Goal: Task Accomplishment & Management: Use online tool/utility

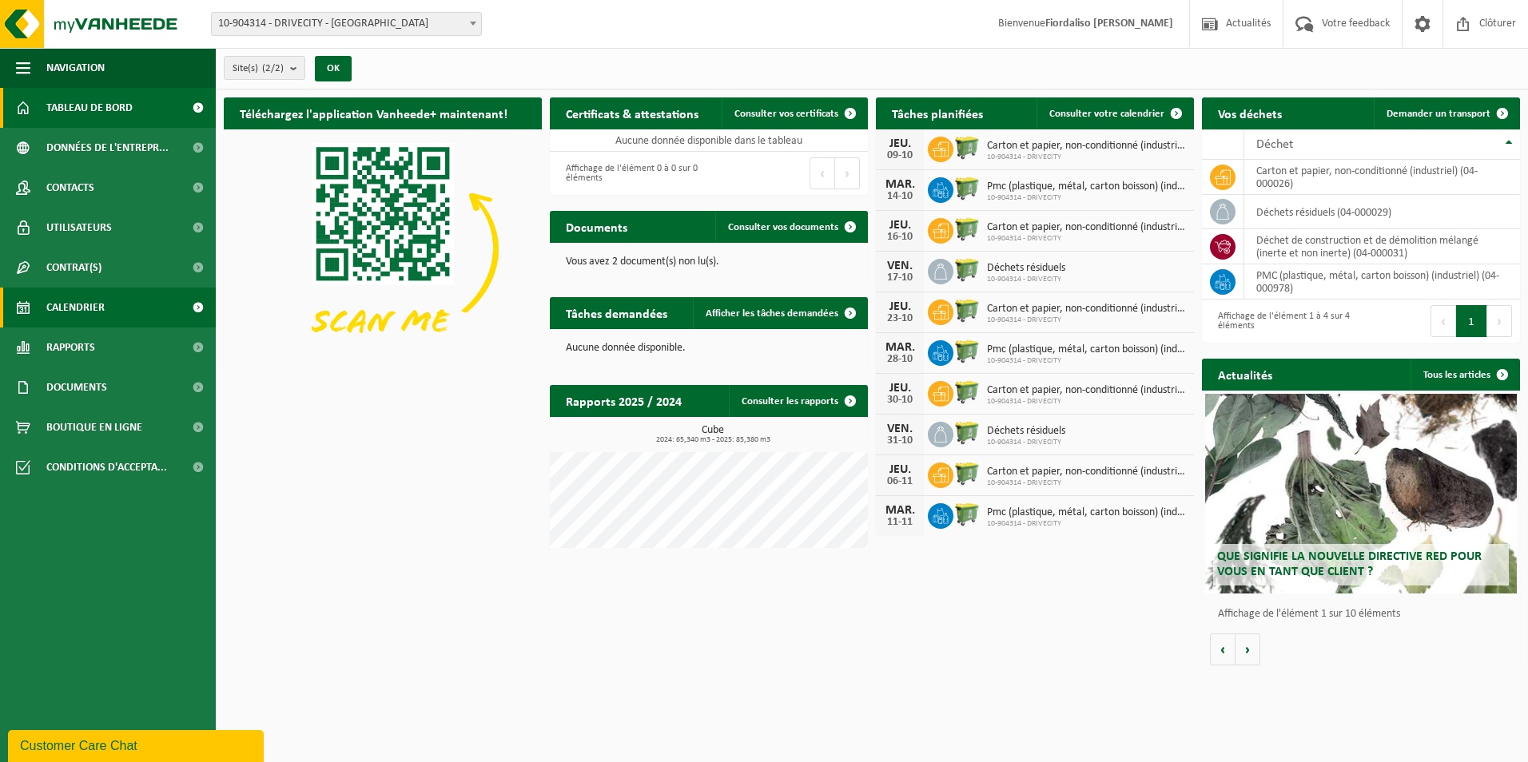
click at [98, 312] on span "Calendrier" at bounding box center [75, 308] width 58 height 40
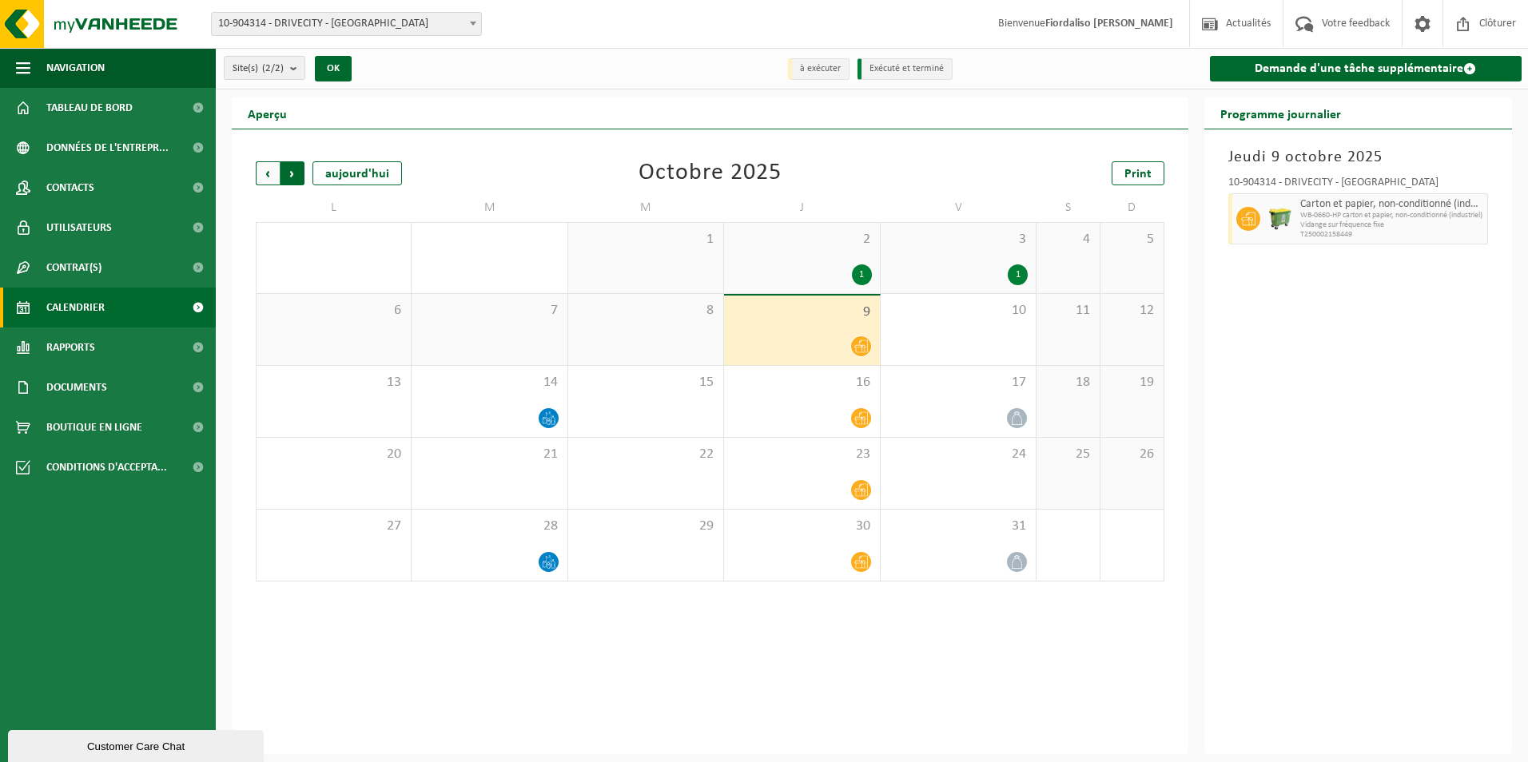
click at [260, 173] on span "Précédent" at bounding box center [268, 173] width 24 height 24
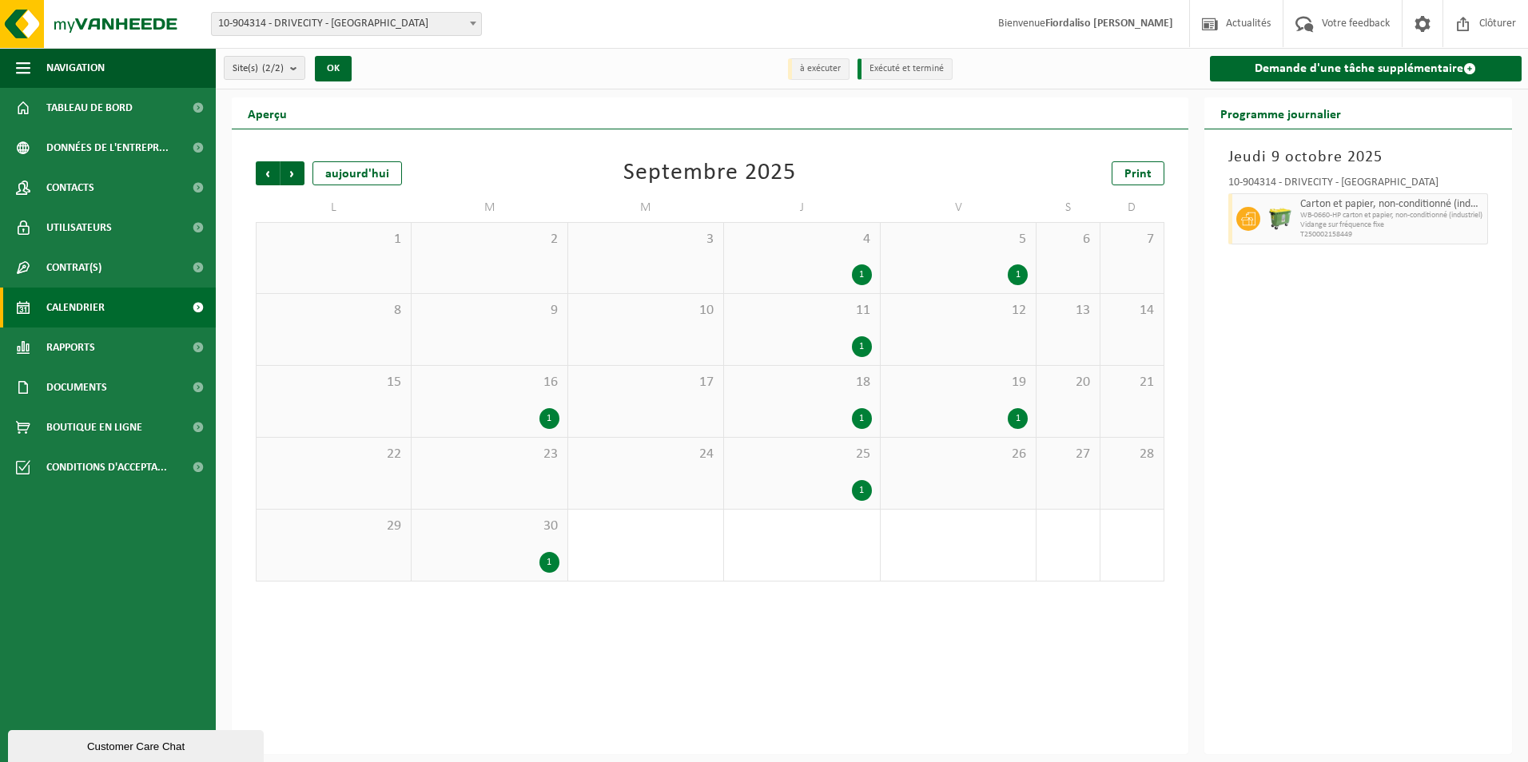
click at [260, 173] on span "Précédent" at bounding box center [268, 173] width 24 height 24
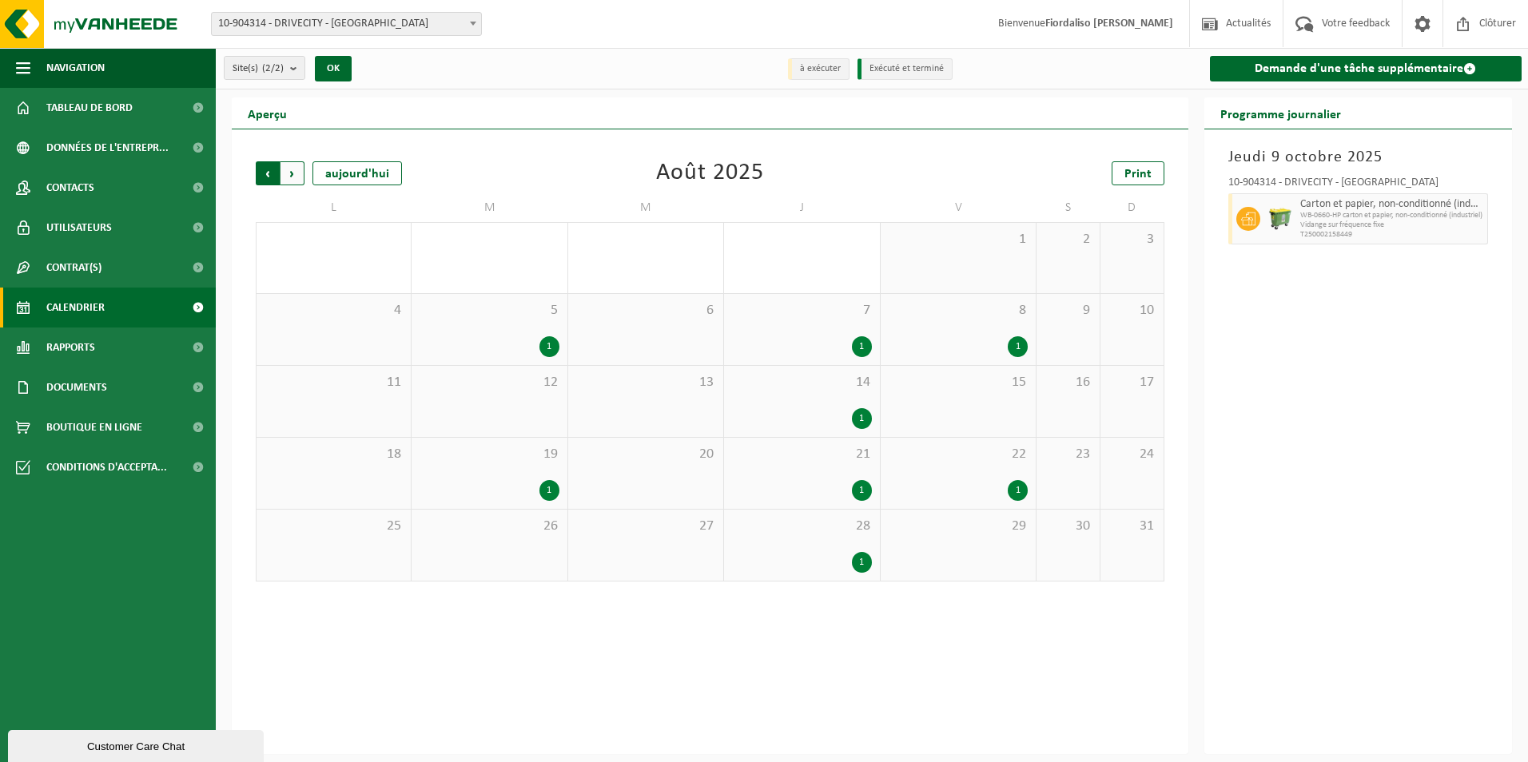
click at [293, 173] on span "Suivant" at bounding box center [292, 173] width 24 height 24
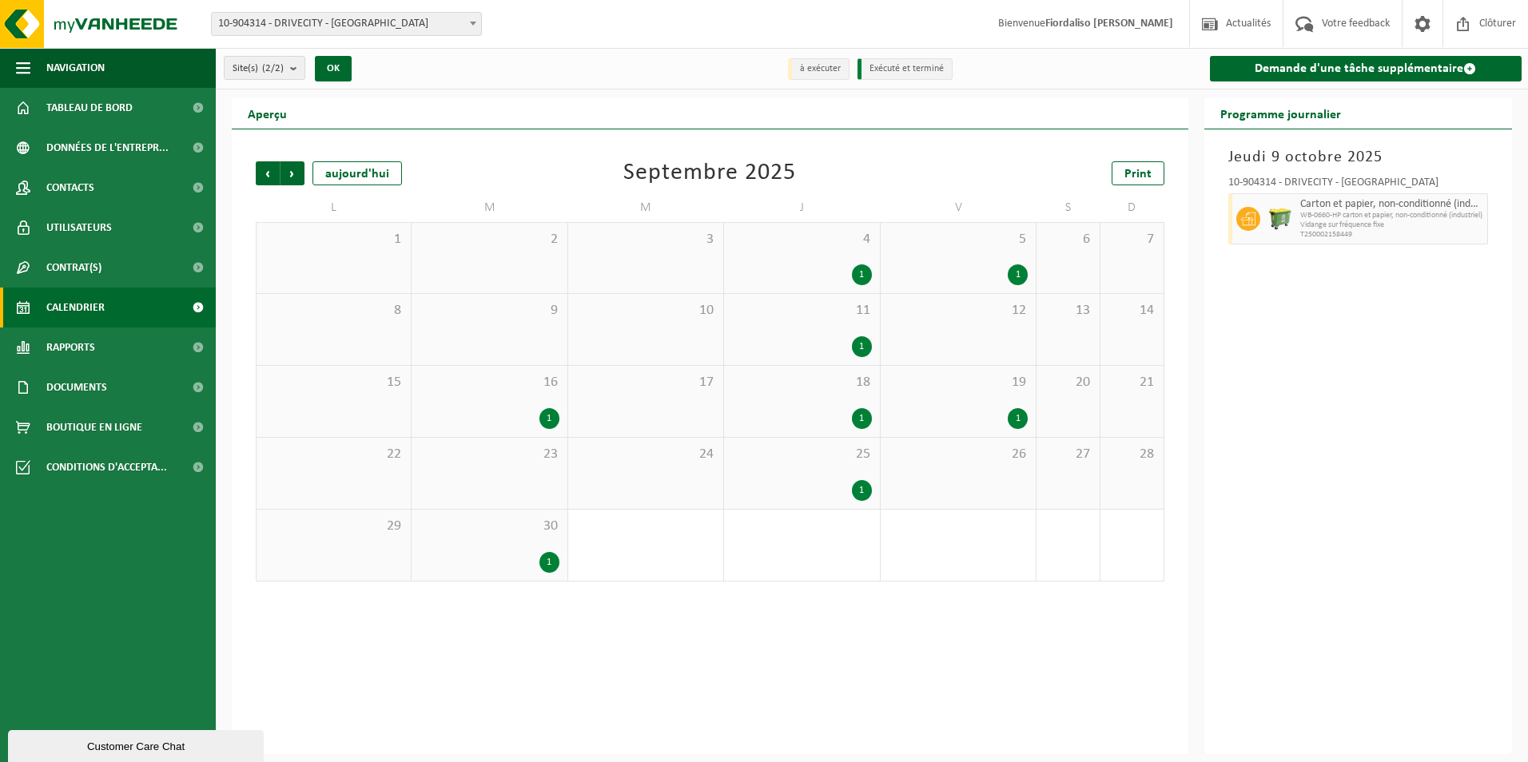
click at [293, 173] on span "Suivant" at bounding box center [292, 173] width 24 height 24
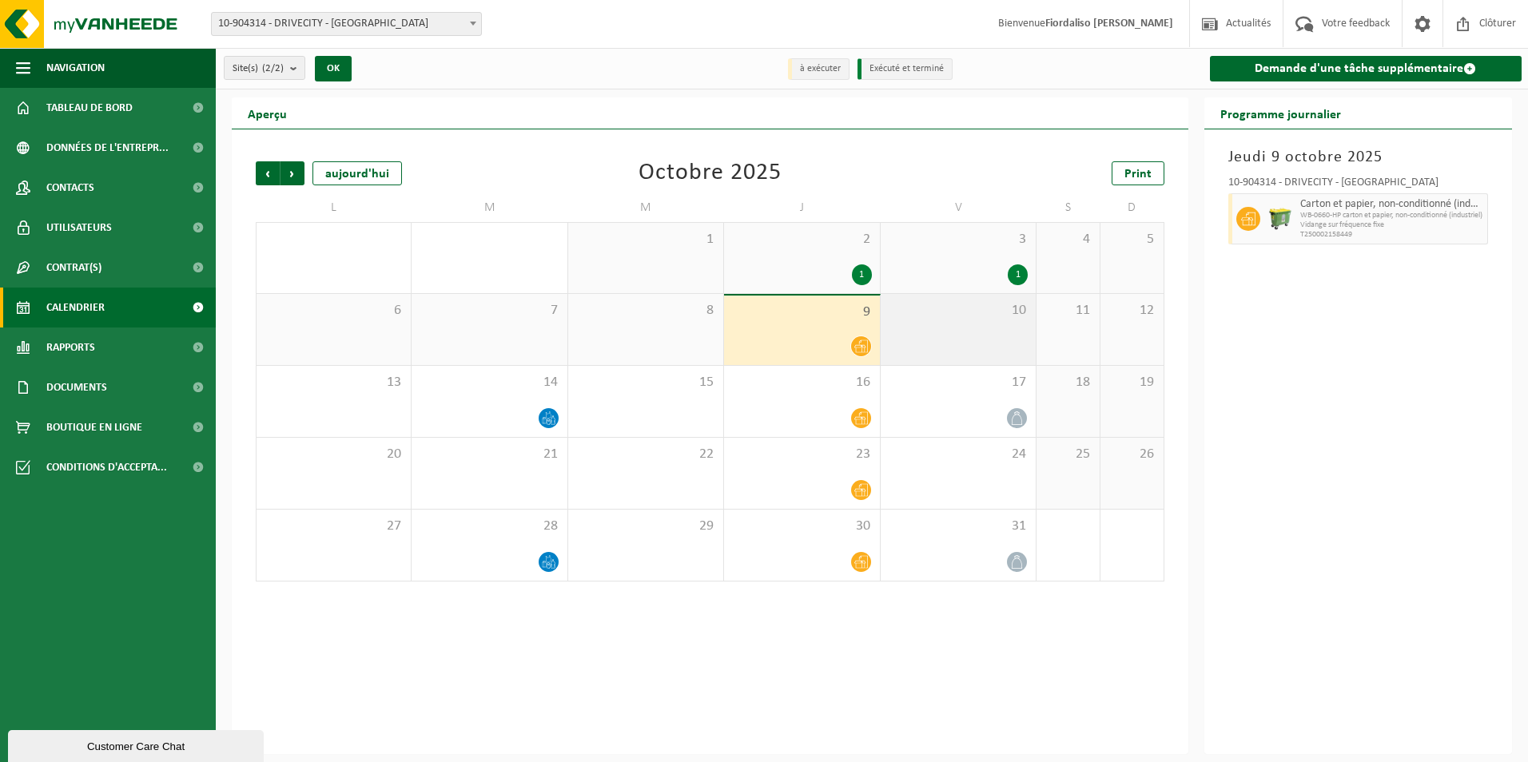
click at [956, 348] on div "10" at bounding box center [958, 329] width 155 height 71
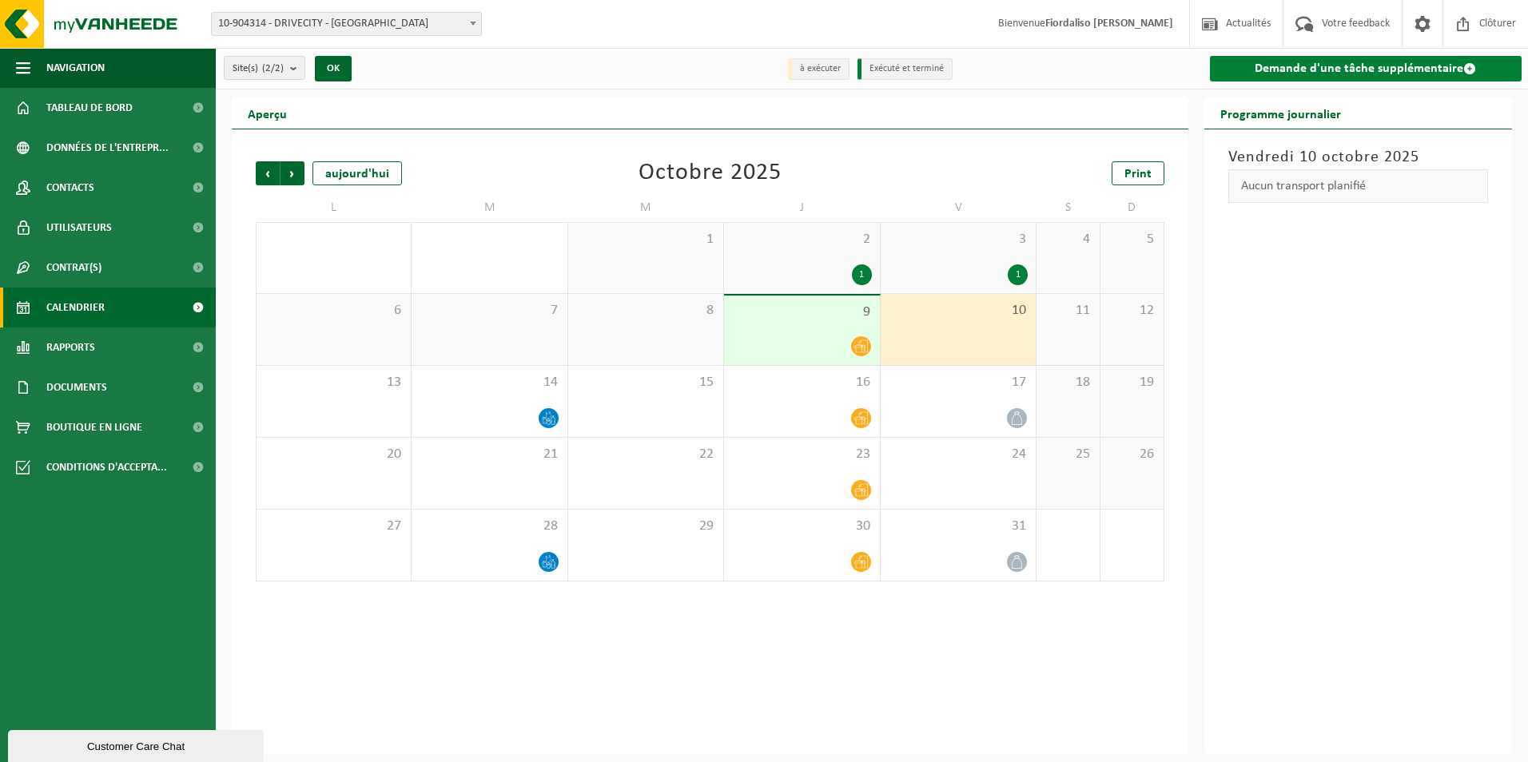
drag, startPoint x: 963, startPoint y: 328, endPoint x: 1319, endPoint y: 65, distance: 443.3
click at [1319, 65] on link "Demande d'une tâche supplémentaire" at bounding box center [1366, 69] width 312 height 26
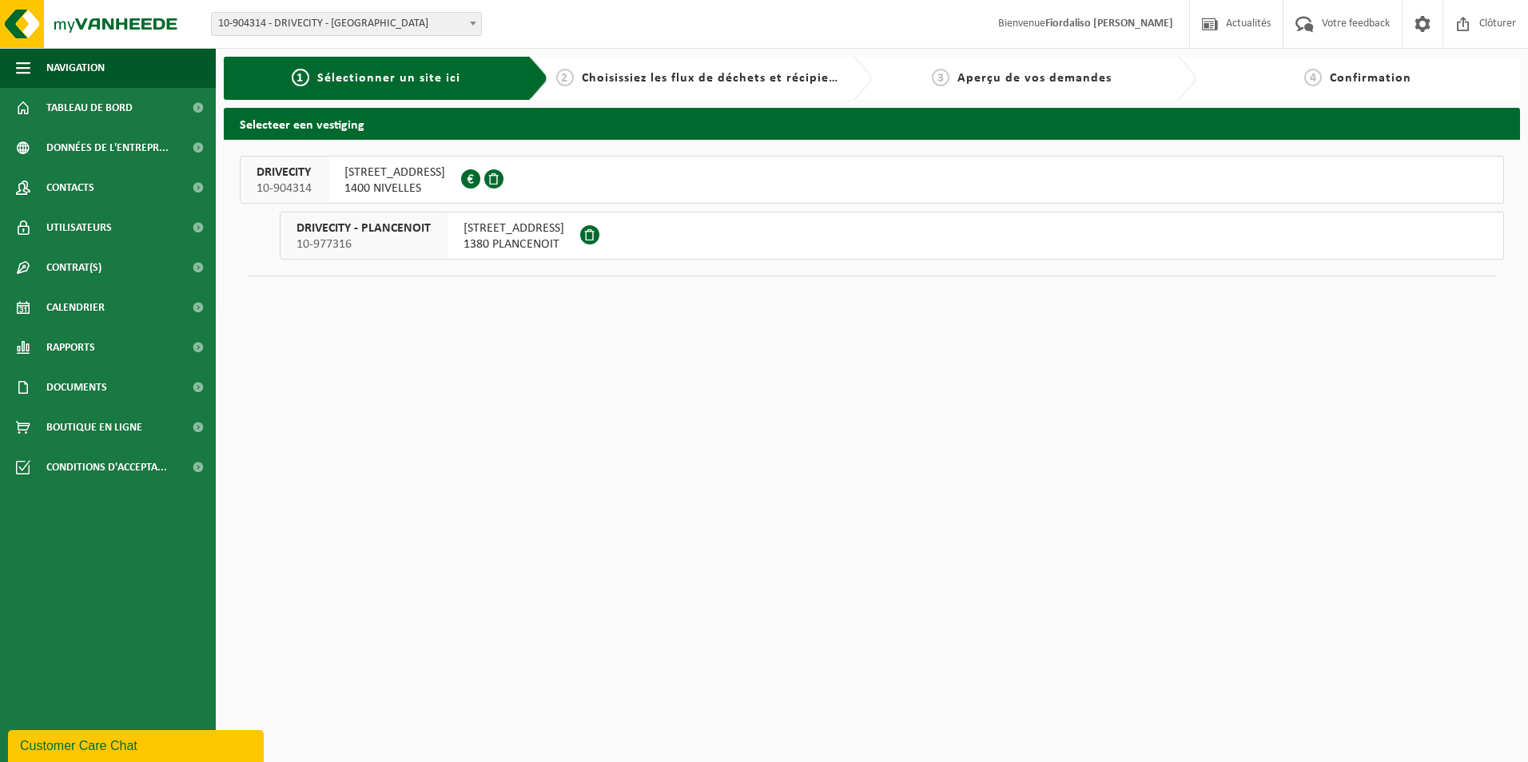
click at [437, 189] on span "1400 NIVELLES" at bounding box center [394, 189] width 101 height 16
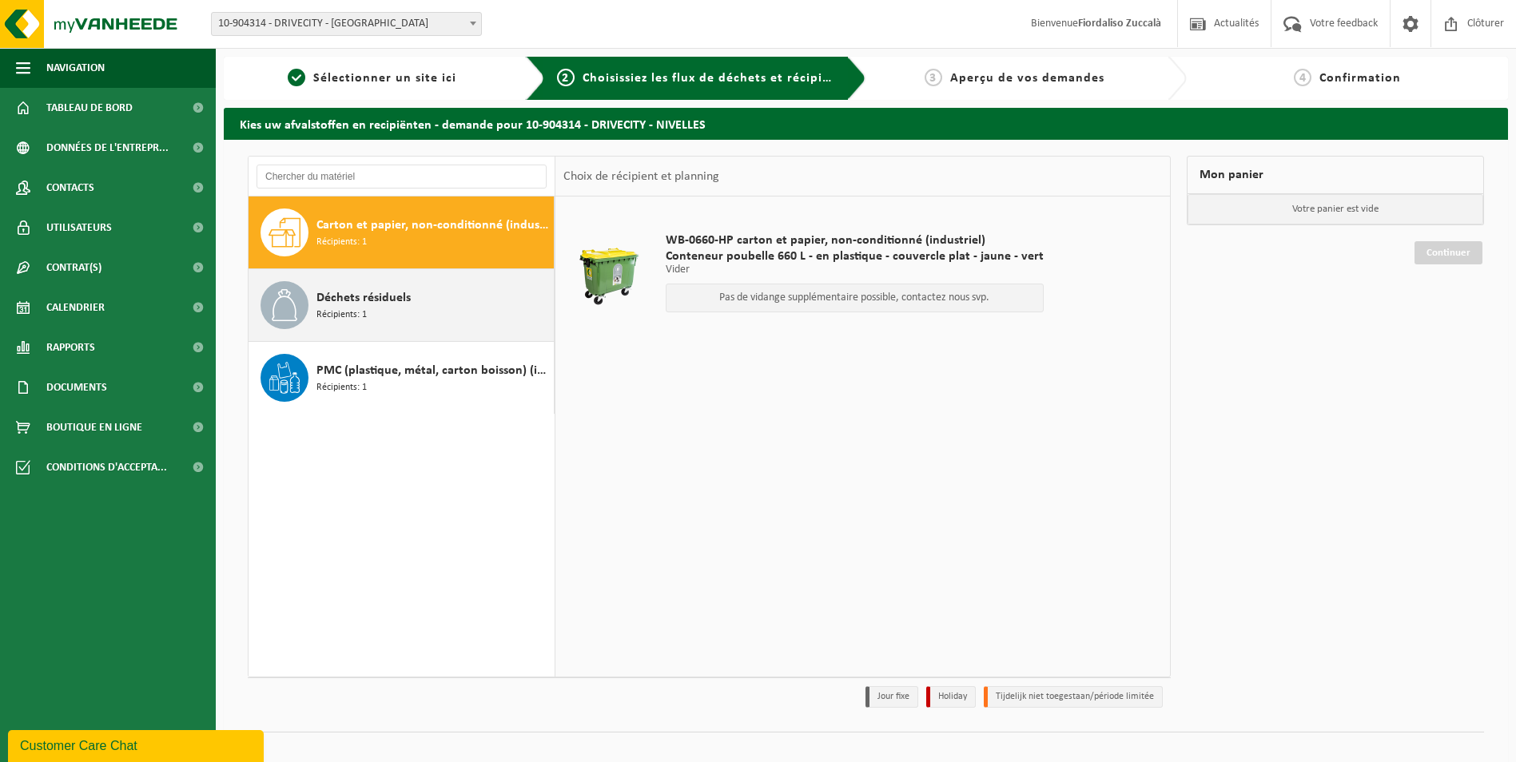
click at [413, 301] on div "Déchets résiduels Récipients: 1" at bounding box center [432, 305] width 233 height 48
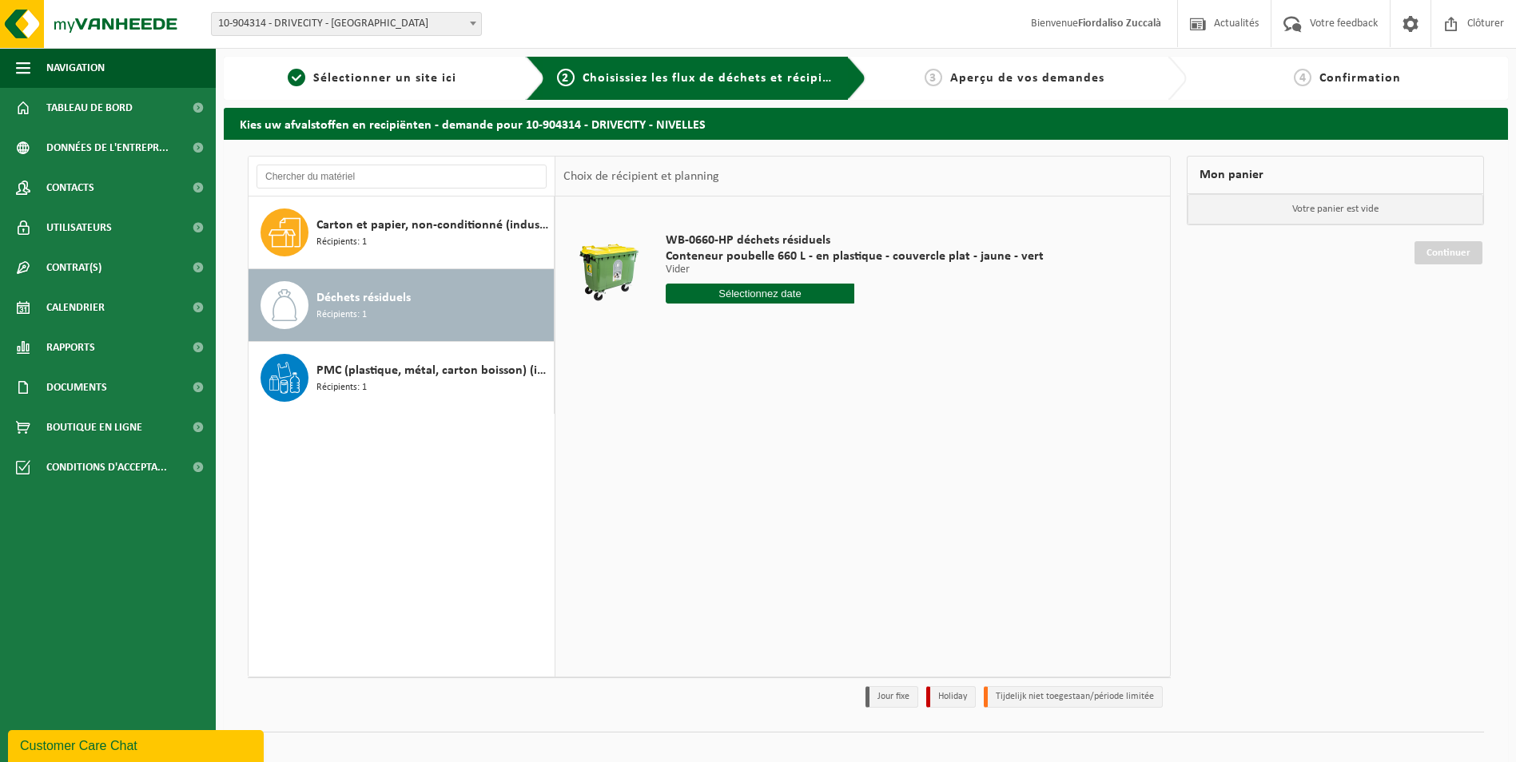
click at [754, 293] on input "text" at bounding box center [760, 294] width 189 height 20
click at [793, 415] on div "10" at bounding box center [792, 410] width 28 height 26
type input "à partir de 2025-10-10"
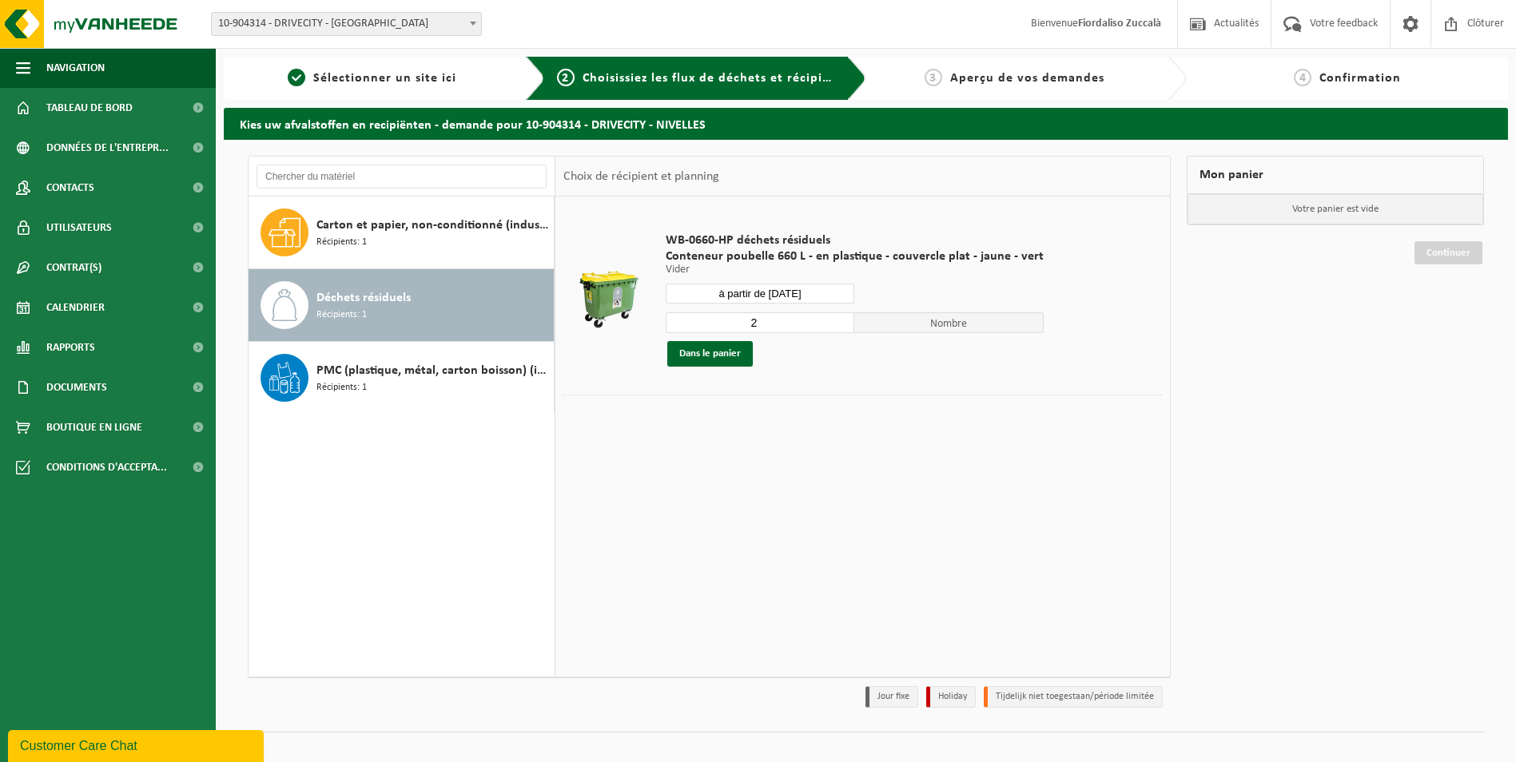
click at [766, 325] on input "2" at bounding box center [760, 322] width 189 height 21
type input "1"
click at [840, 328] on input "1" at bounding box center [760, 322] width 189 height 21
click at [722, 352] on button "Dans le panier" at bounding box center [709, 354] width 85 height 26
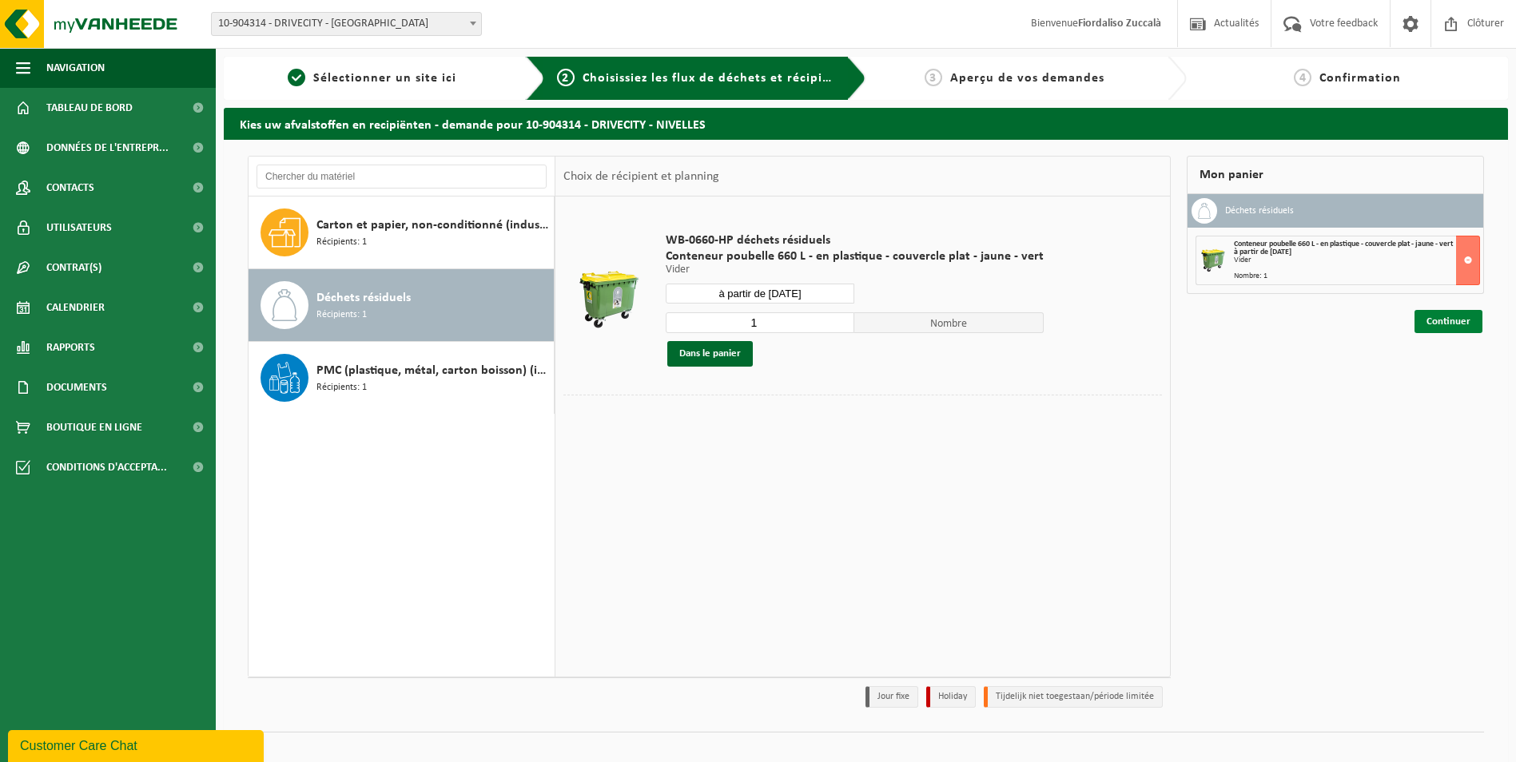
click at [1448, 324] on link "Continuer" at bounding box center [1448, 321] width 68 height 23
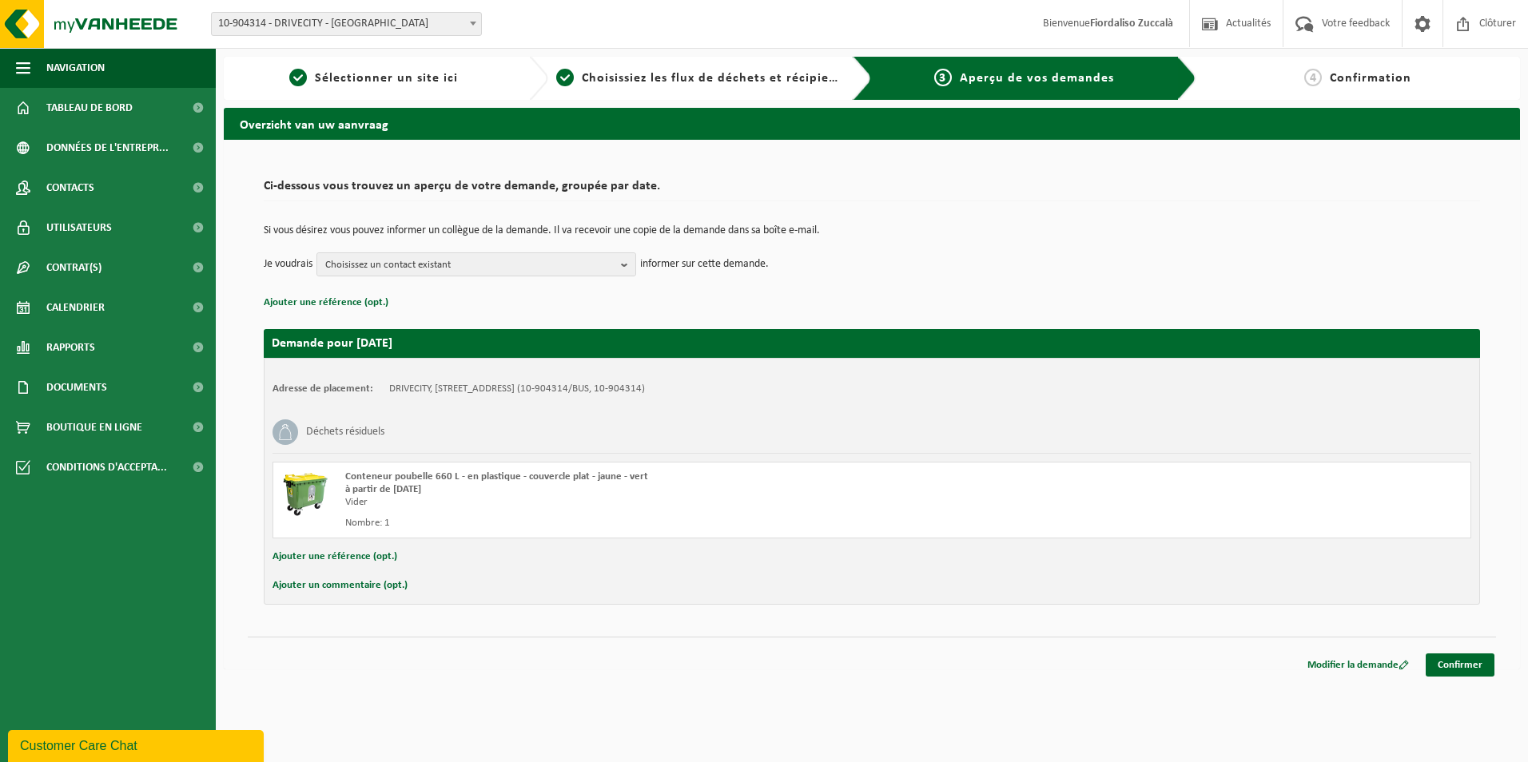
click at [348, 586] on button "Ajouter un commentaire (opt.)" at bounding box center [339, 585] width 135 height 21
click at [376, 586] on input "text" at bounding box center [897, 587] width 1115 height 24
click at [745, 510] on div "Conteneur poubelle 660 L - en plastique - couvercle plat - jaune - vert à parti…" at bounding box center [640, 500] width 590 height 59
click at [1461, 666] on link "Confirmer" at bounding box center [1459, 668] width 69 height 23
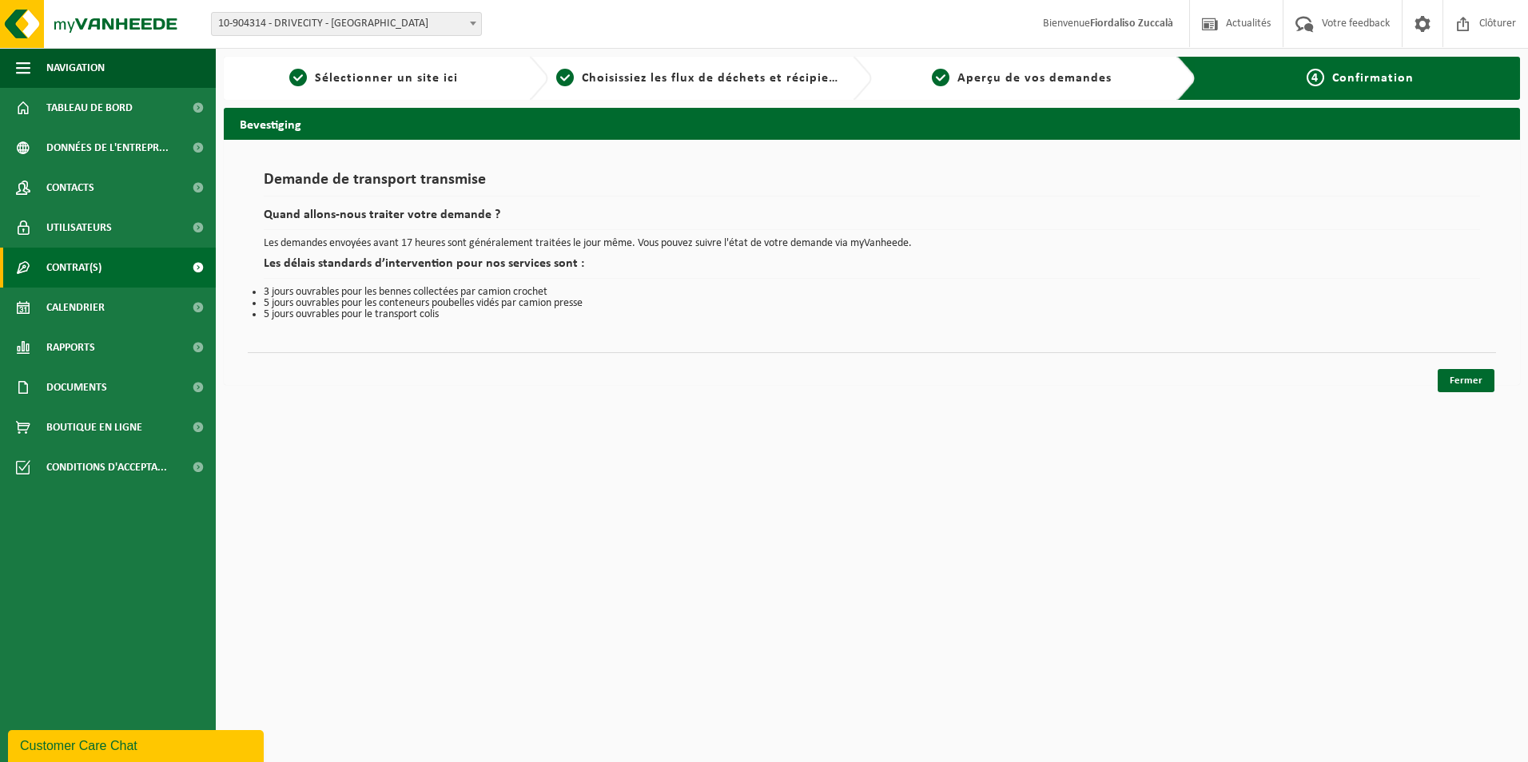
click at [106, 264] on link "Contrat(s)" at bounding box center [108, 268] width 216 height 40
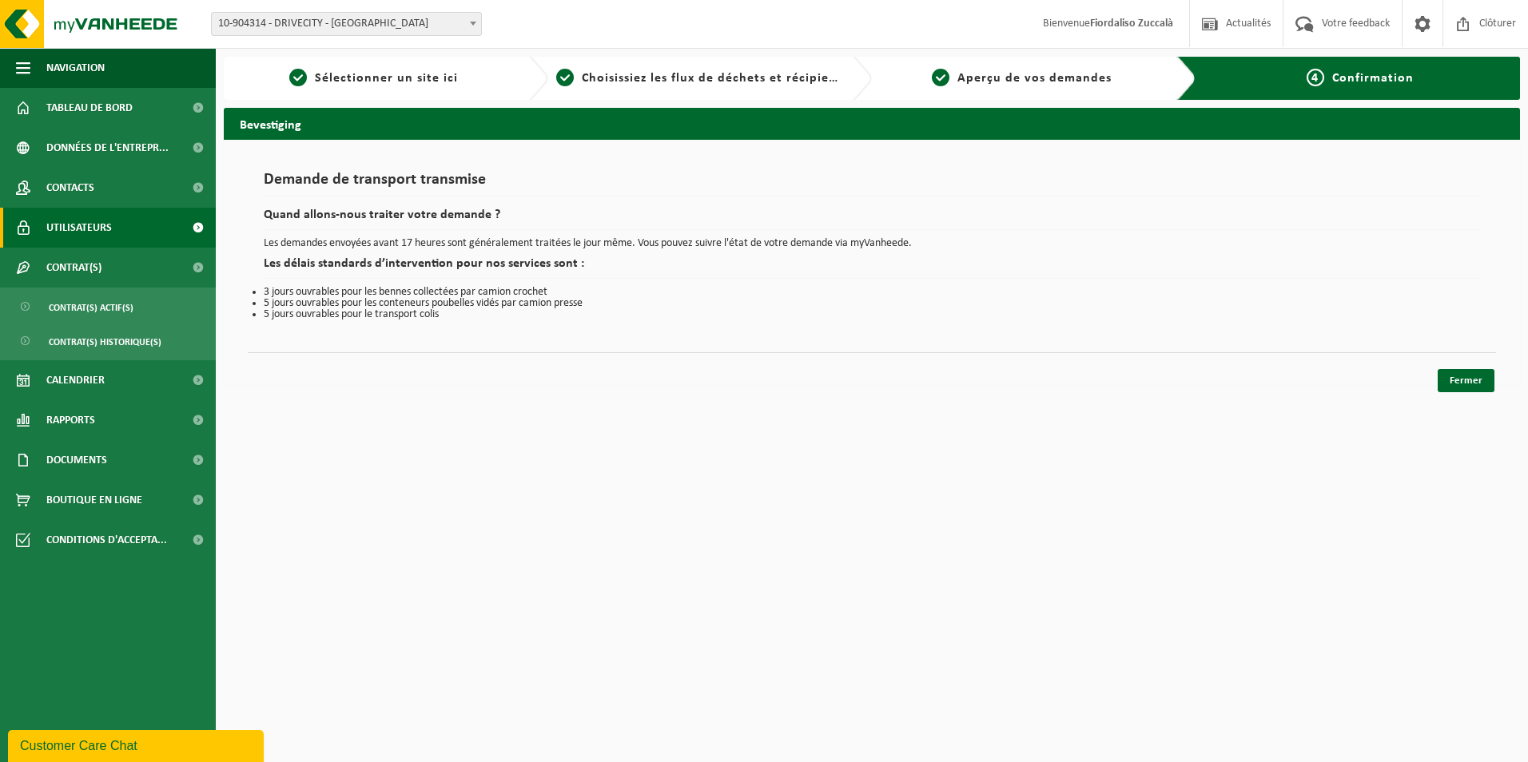
click at [110, 229] on span "Utilisateurs" at bounding box center [79, 228] width 66 height 40
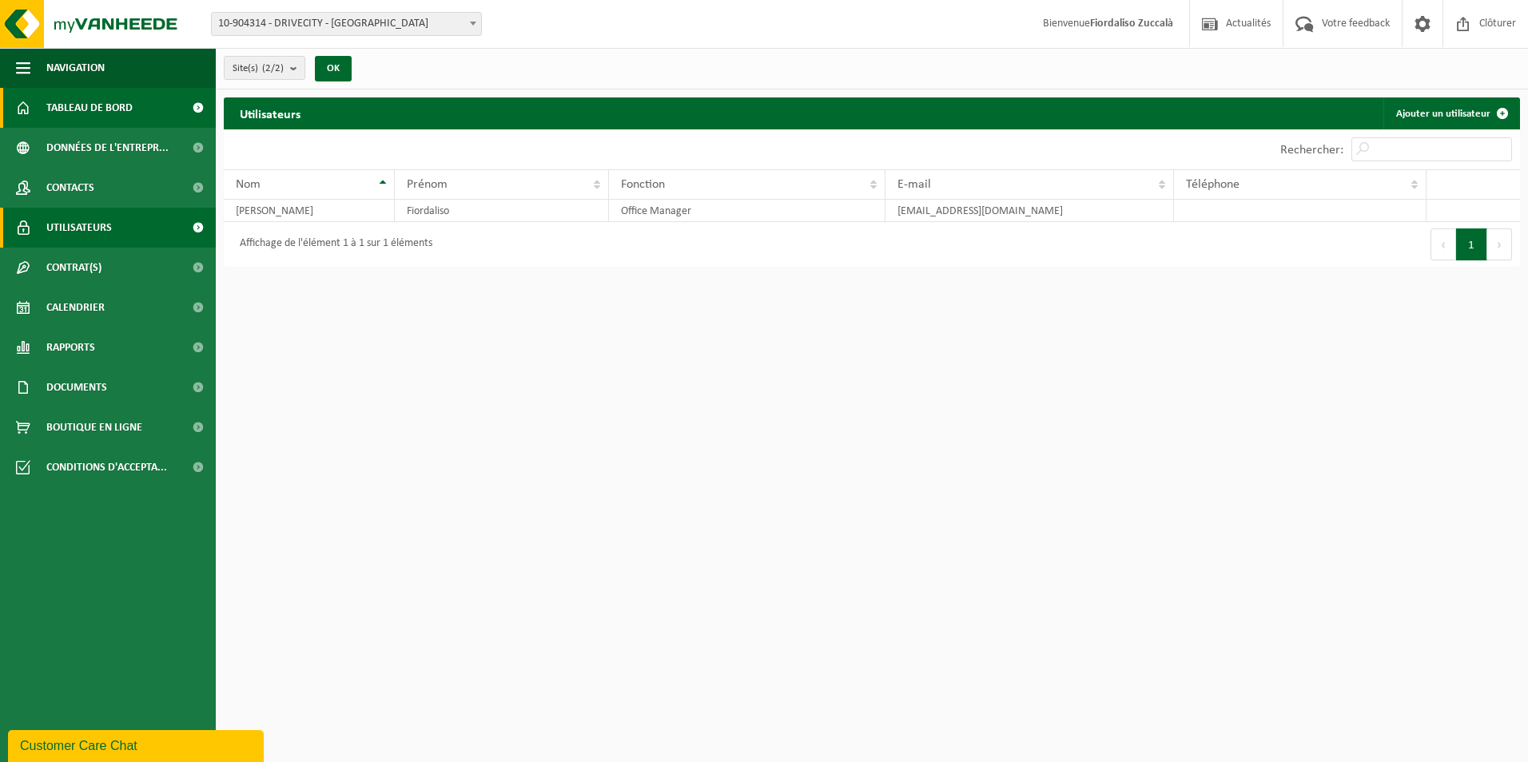
click at [70, 115] on span "Tableau de bord" at bounding box center [89, 108] width 86 height 40
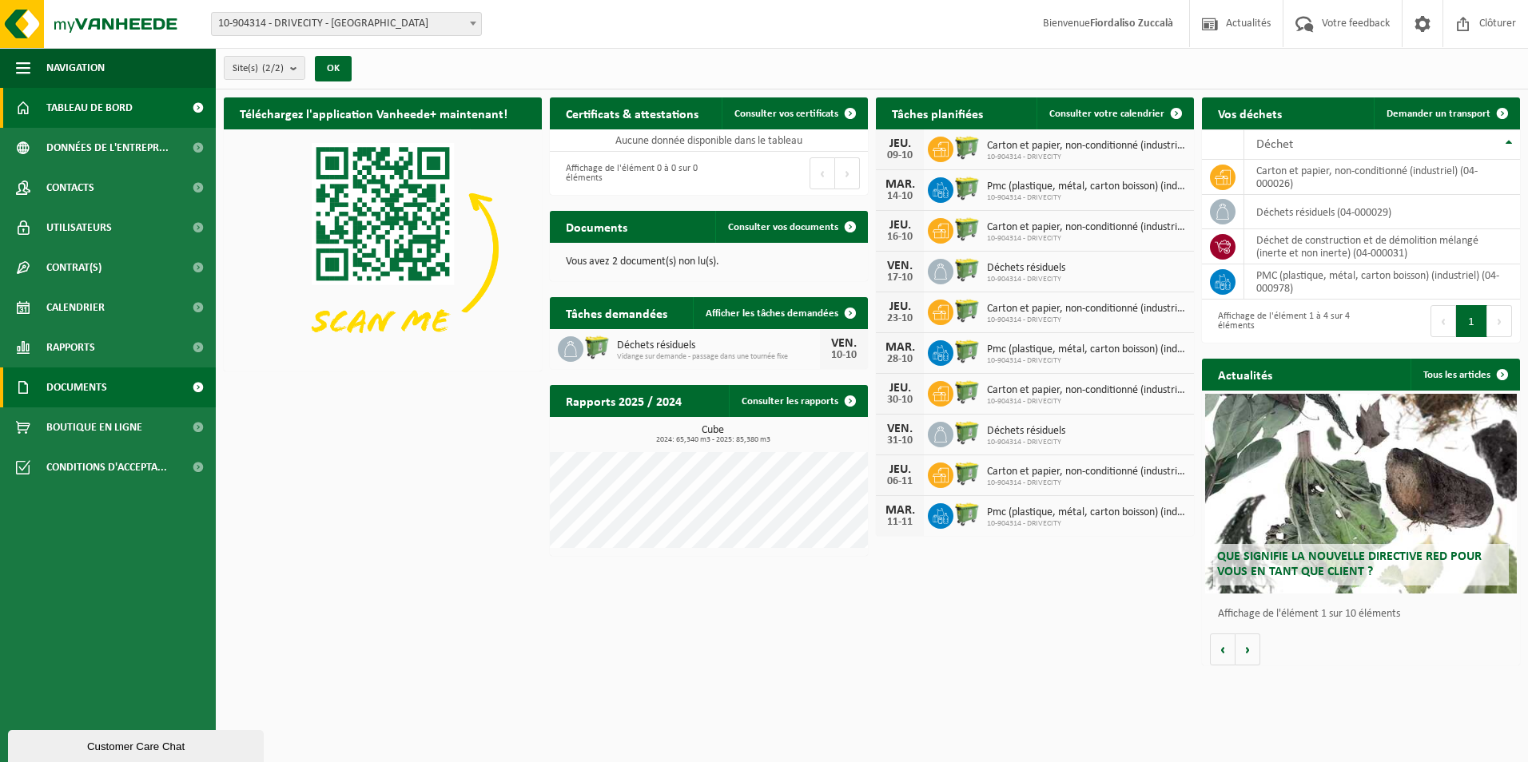
click at [126, 383] on link "Documents" at bounding box center [108, 388] width 216 height 40
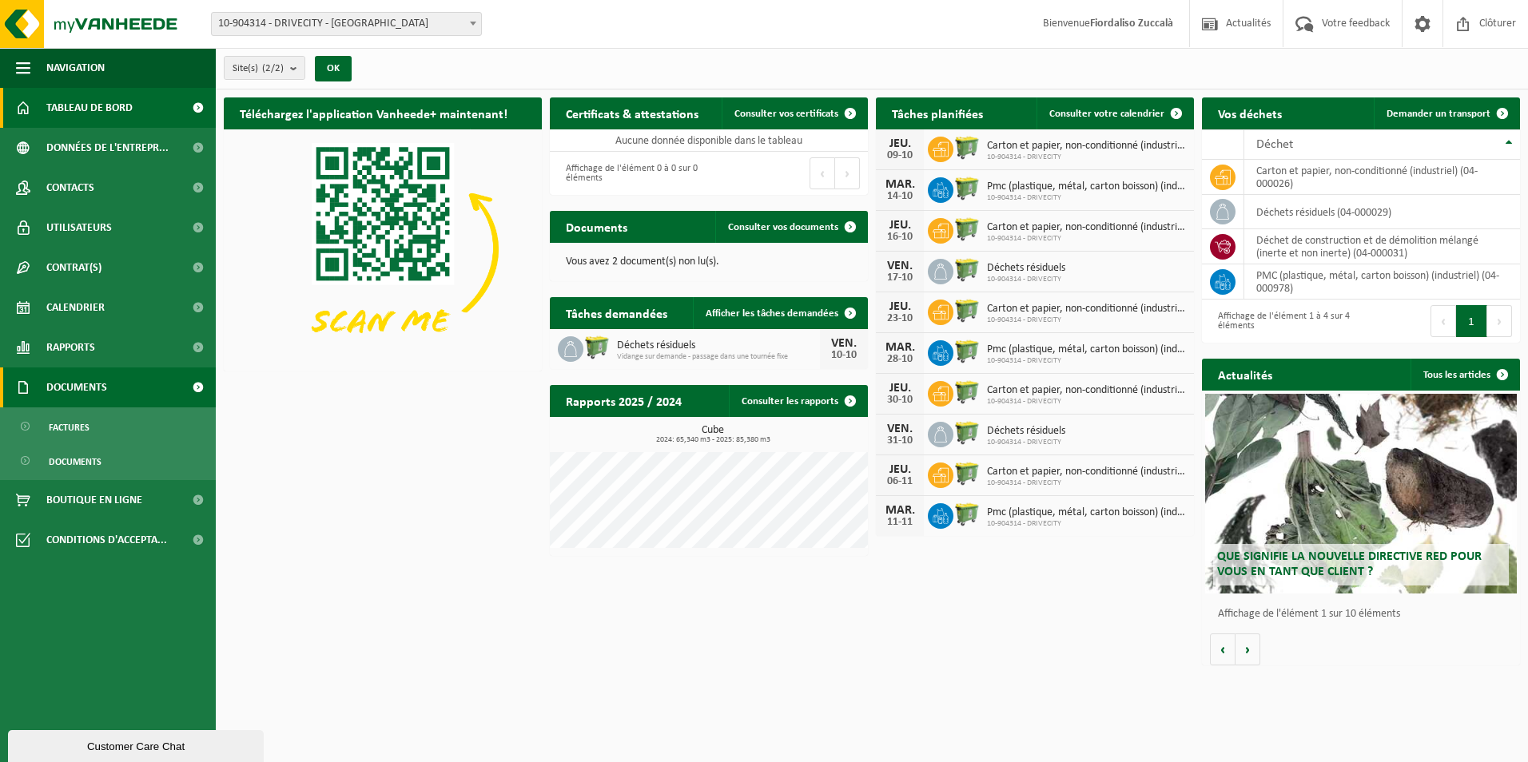
click at [79, 386] on span "Documents" at bounding box center [76, 388] width 61 height 40
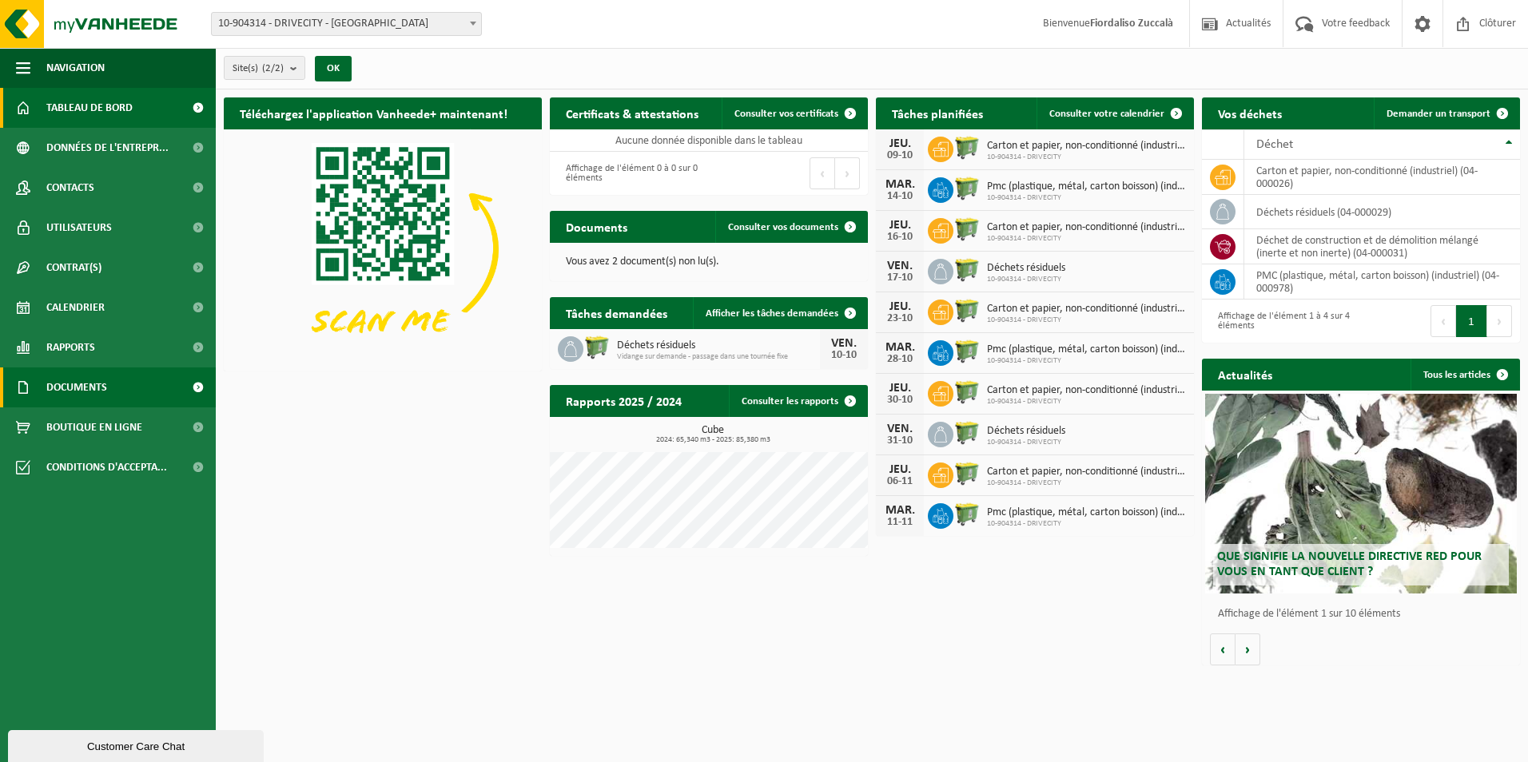
click at [191, 388] on span at bounding box center [198, 388] width 36 height 40
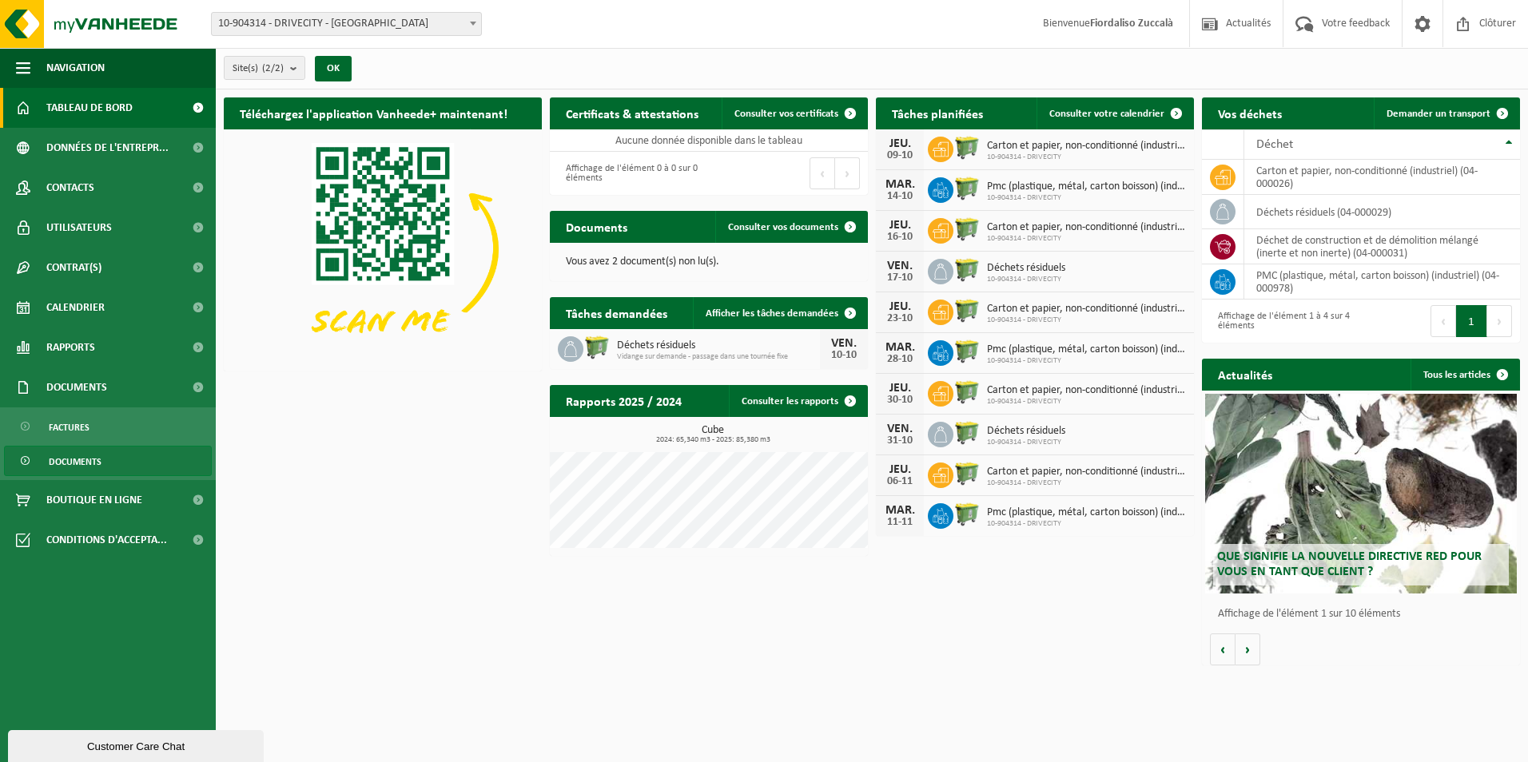
click at [61, 466] on span "Documents" at bounding box center [75, 462] width 53 height 30
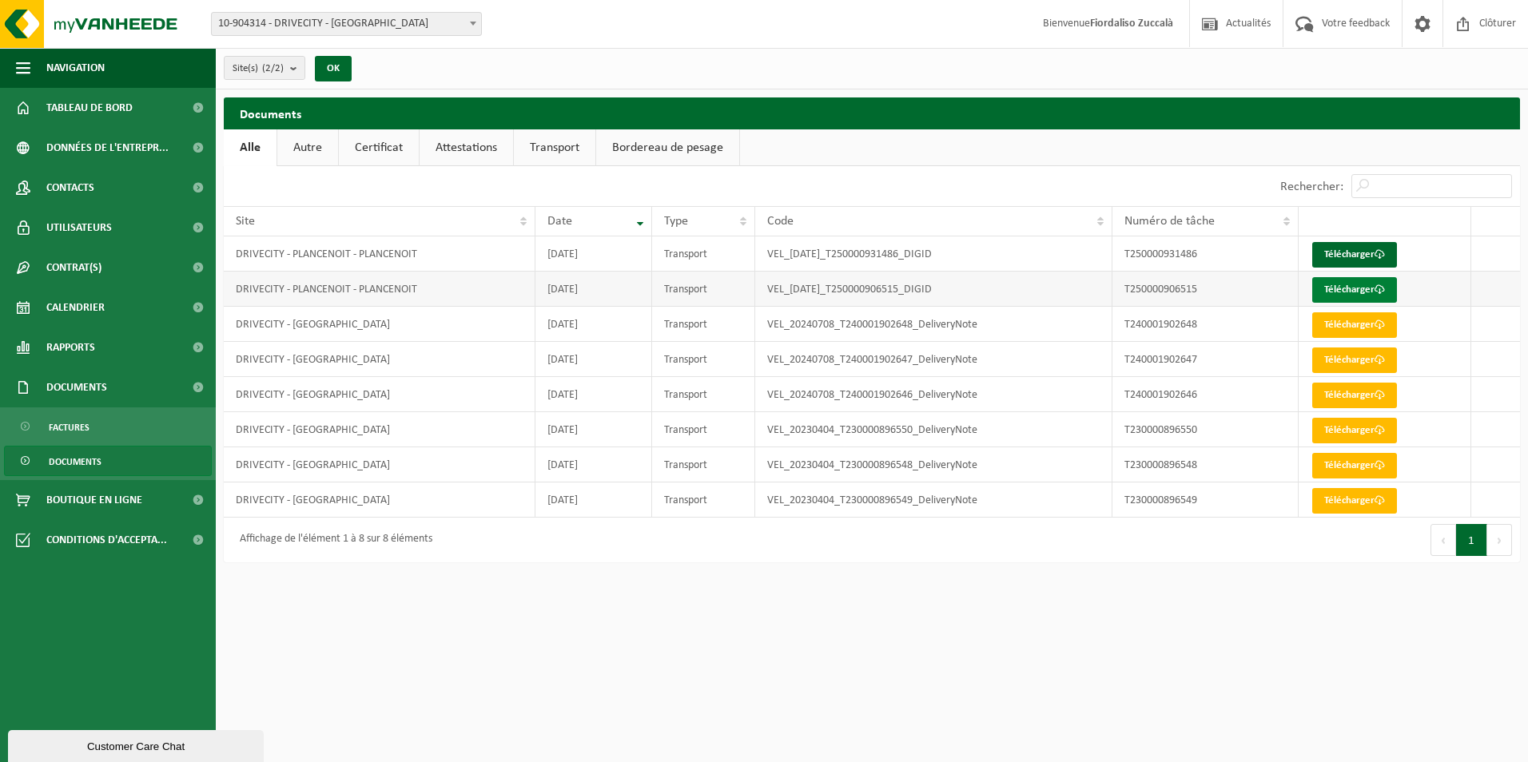
click at [1339, 290] on link "Télécharger" at bounding box center [1354, 290] width 85 height 26
click at [1359, 261] on link "Télécharger" at bounding box center [1354, 255] width 85 height 26
click at [1037, 194] on div "Rechercher:" at bounding box center [1196, 186] width 648 height 40
click at [93, 433] on link "Factures" at bounding box center [108, 427] width 208 height 30
